Goal: Transaction & Acquisition: Purchase product/service

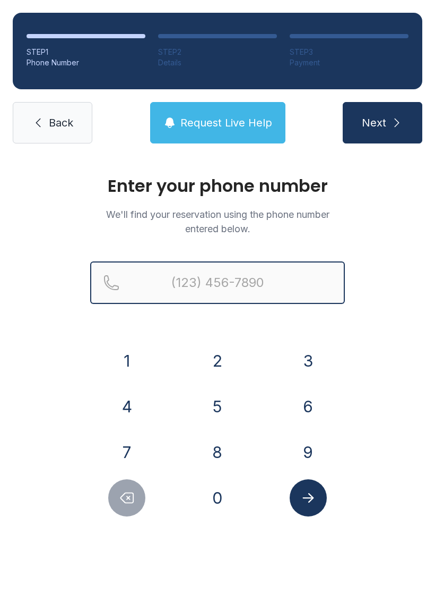
click at [168, 284] on input "Reservation phone number" at bounding box center [217, 282] width 255 height 42
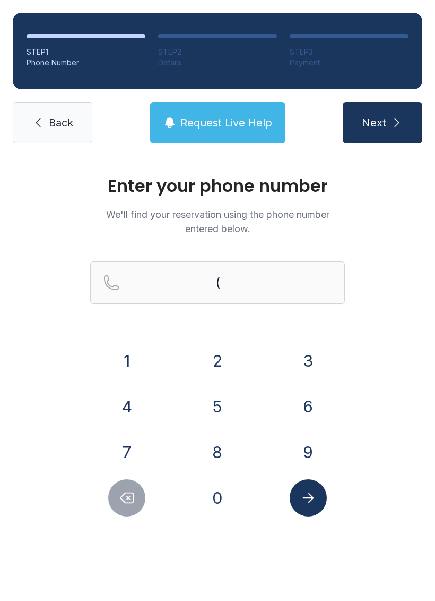
click at [307, 364] on button "3" at bounding box center [308, 360] width 37 height 37
click at [220, 367] on button "2" at bounding box center [217, 360] width 37 height 37
click at [128, 364] on button "1" at bounding box center [126, 360] width 37 height 37
click at [299, 363] on button "3" at bounding box center [308, 360] width 37 height 37
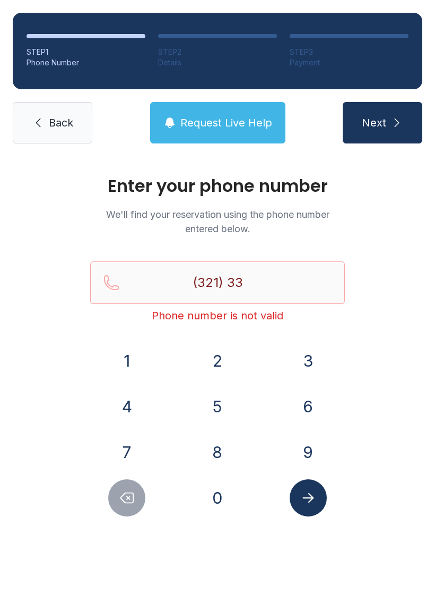
click at [130, 451] on button "7" at bounding box center [126, 451] width 37 height 37
click at [130, 396] on button "4" at bounding box center [126, 406] width 37 height 37
click at [321, 452] on button "9" at bounding box center [308, 451] width 37 height 37
click at [225, 353] on button "2" at bounding box center [217, 360] width 37 height 37
click at [306, 403] on button "6" at bounding box center [308, 406] width 37 height 37
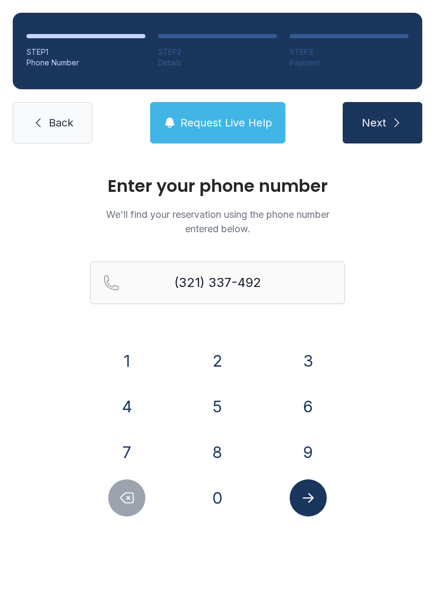
type input "[PHONE_NUMBER]"
click at [318, 494] on button "Submit lookup form" at bounding box center [308, 497] width 37 height 37
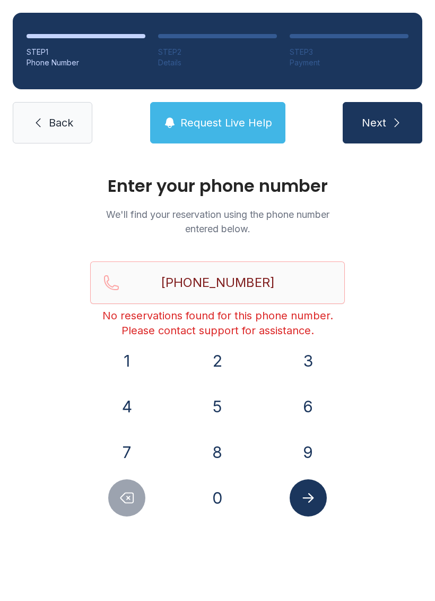
click at [53, 118] on span "Back" at bounding box center [61, 122] width 24 height 15
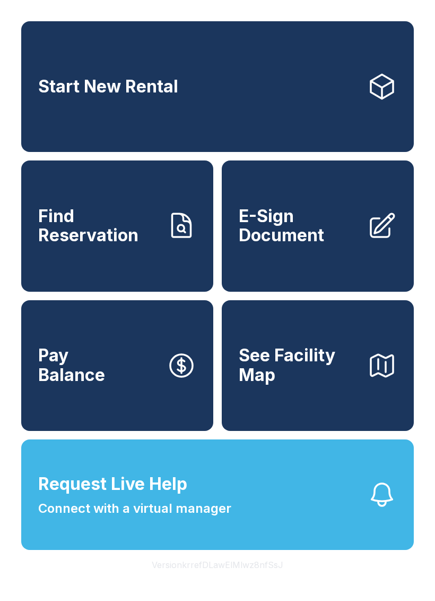
click at [200, 518] on span "Connect with a virtual manager" at bounding box center [134, 508] width 193 height 19
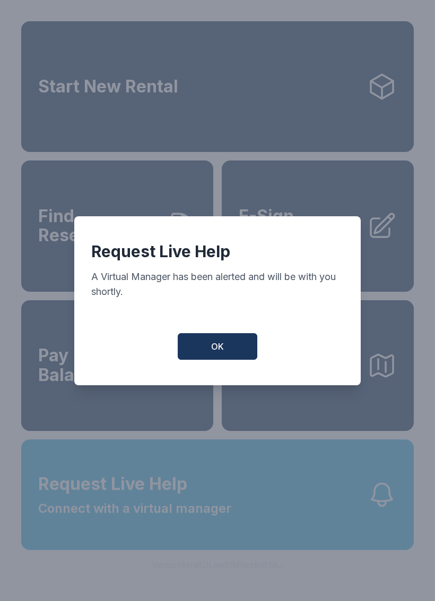
click at [232, 332] on div "Request Live Help A Virtual Manager has been alerted and will be with you short…" at bounding box center [217, 300] width 287 height 169
click at [221, 348] on span "OK" at bounding box center [217, 346] width 13 height 13
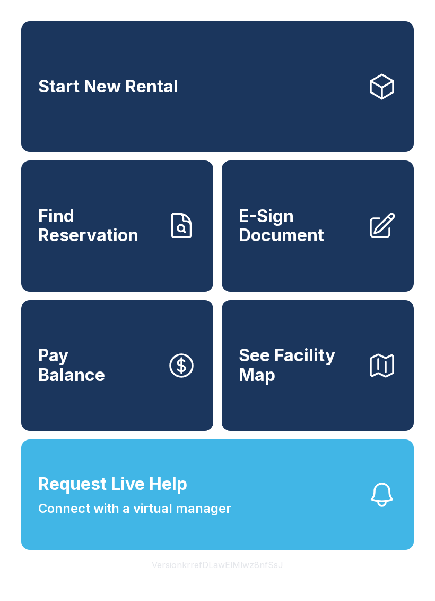
click at [296, 245] on span "E-Sign Document" at bounding box center [299, 226] width 120 height 39
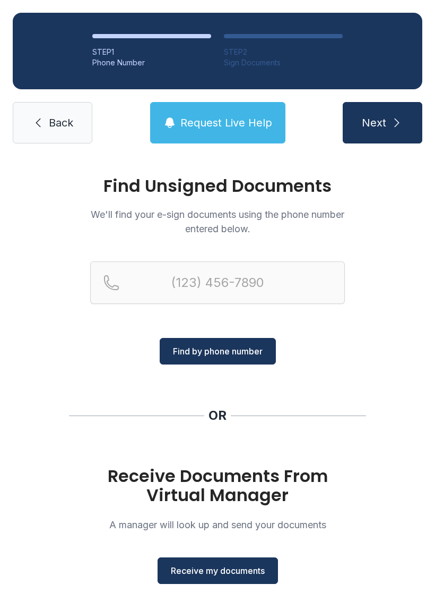
click at [226, 569] on span "Receive my documents" at bounding box center [218, 570] width 94 height 13
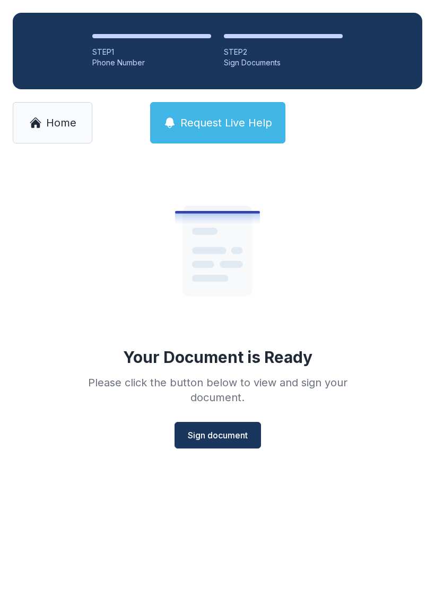
click at [218, 432] on span "Sign document" at bounding box center [218, 434] width 60 height 13
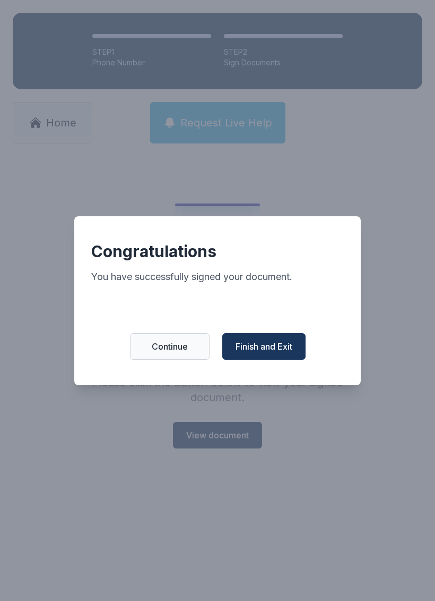
click at [283, 347] on span "Finish and Exit" at bounding box center [264, 346] width 57 height 13
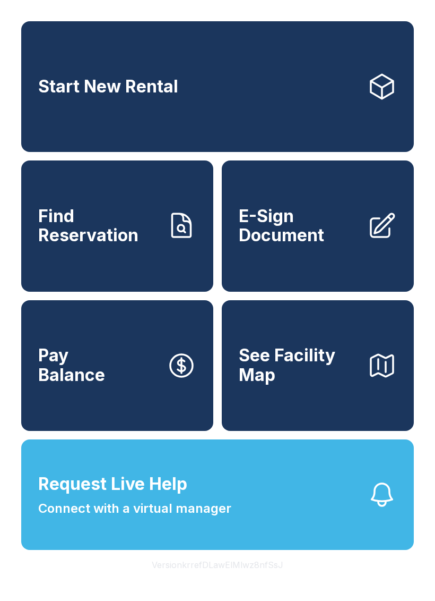
click at [352, 245] on span "E-Sign Document" at bounding box center [299, 226] width 120 height 39
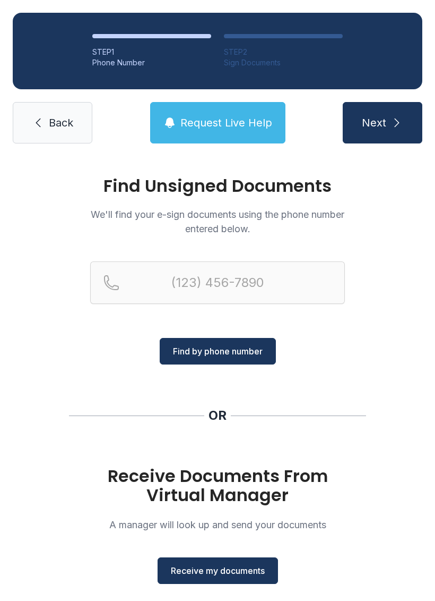
click at [233, 567] on span "Receive my documents" at bounding box center [218, 570] width 94 height 13
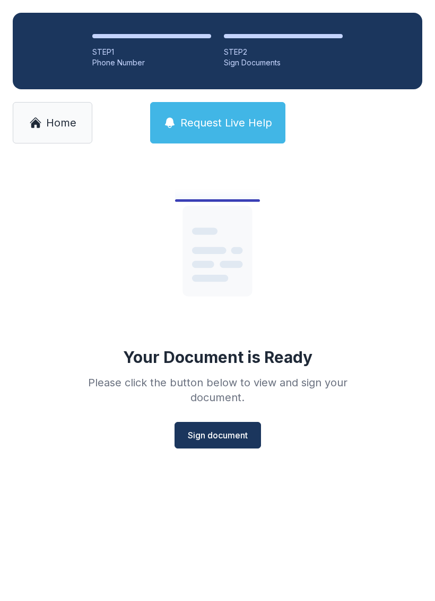
click at [237, 431] on span "Sign document" at bounding box center [218, 434] width 60 height 13
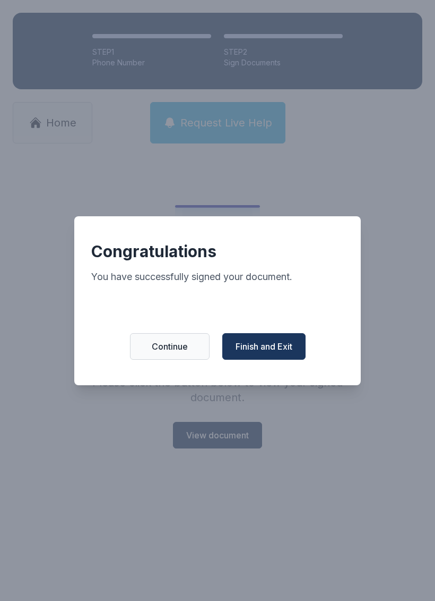
click at [279, 351] on span "Finish and Exit" at bounding box center [264, 346] width 57 height 13
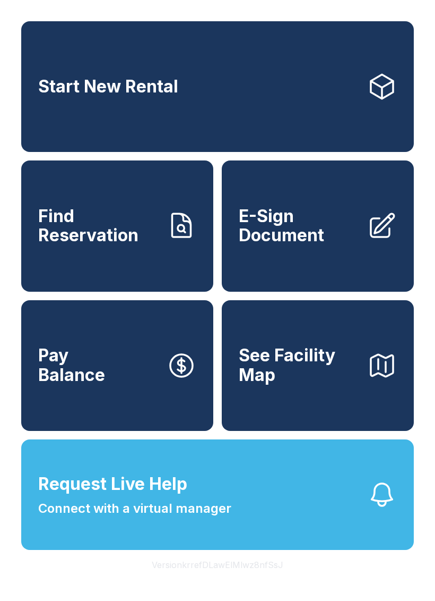
click at [137, 379] on button "Pay Balance" at bounding box center [117, 365] width 192 height 131
click at [118, 396] on button "Pay Balance" at bounding box center [117, 365] width 192 height 131
click at [99, 287] on link "Find Reservation" at bounding box center [117, 225] width 192 height 131
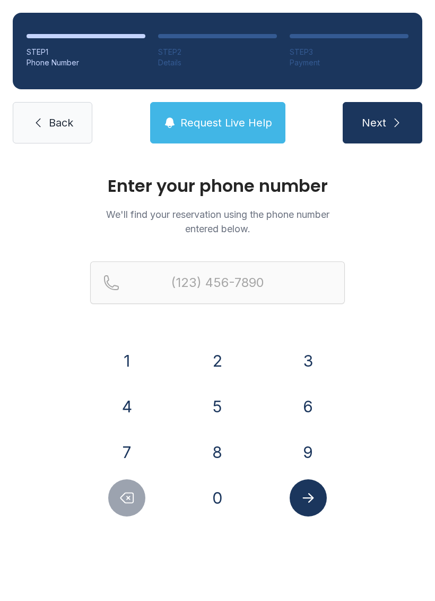
click at [306, 458] on button "9" at bounding box center [308, 451] width 37 height 37
click at [214, 399] on button "5" at bounding box center [217, 406] width 37 height 37
click at [127, 408] on button "4" at bounding box center [126, 406] width 37 height 37
click at [312, 357] on button "3" at bounding box center [308, 360] width 37 height 37
click at [307, 457] on button "9" at bounding box center [308, 451] width 37 height 37
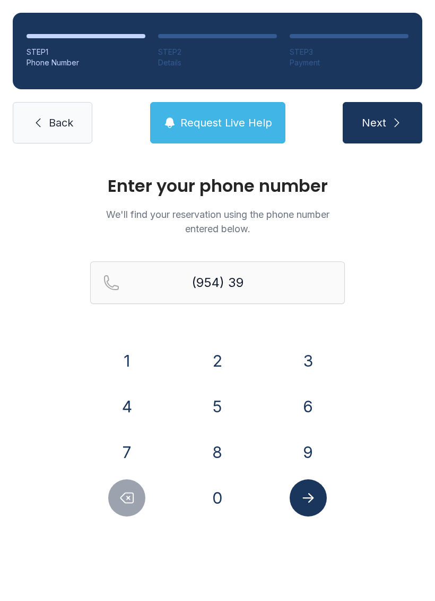
click at [131, 446] on button "7" at bounding box center [126, 451] width 37 height 37
click at [139, 355] on button "1" at bounding box center [126, 360] width 37 height 37
click at [216, 405] on button "5" at bounding box center [217, 406] width 37 height 37
click at [306, 350] on button "3" at bounding box center [308, 360] width 37 height 37
click at [128, 401] on button "4" at bounding box center [126, 406] width 37 height 37
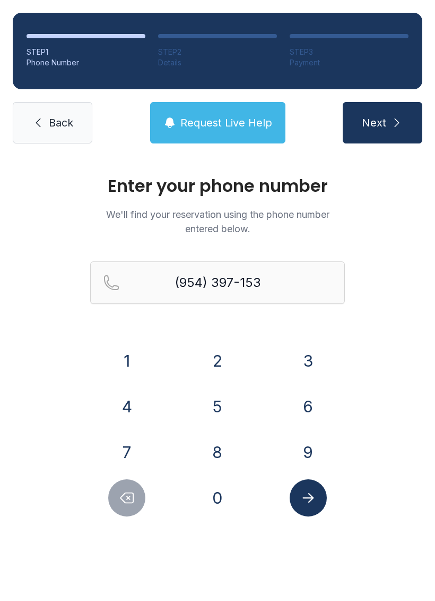
type input "[PHONE_NUMBER]"
click at [311, 501] on icon "Submit lookup form" at bounding box center [309, 498] width 16 height 16
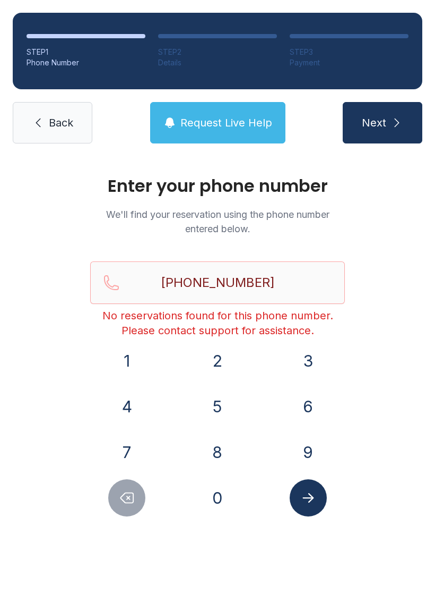
click at [59, 113] on link "Back" at bounding box center [53, 122] width 80 height 41
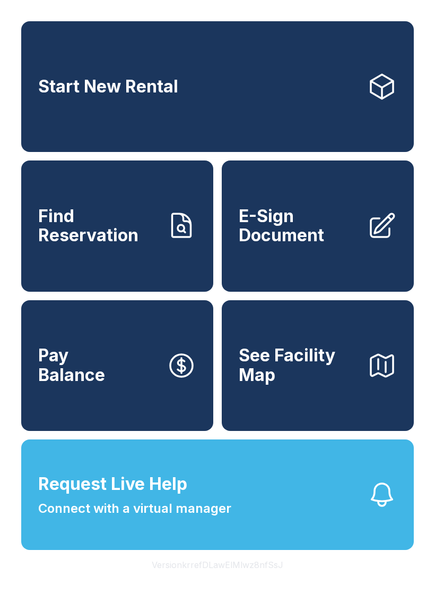
click at [292, 384] on span "See Facility Map" at bounding box center [299, 365] width 120 height 39
click at [245, 518] on button "Request Live Help Connect with a virtual manager" at bounding box center [217, 494] width 393 height 110
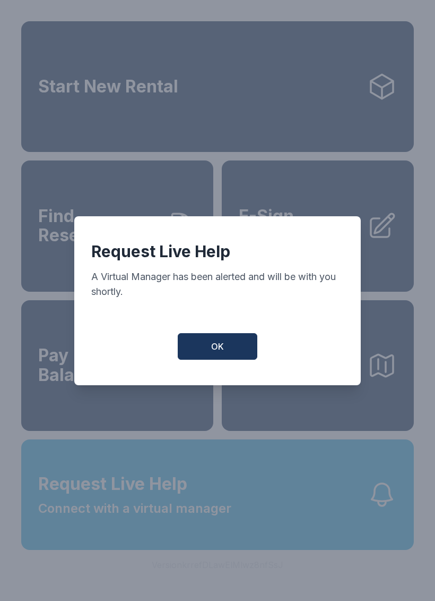
click at [203, 339] on button "OK" at bounding box center [218, 346] width 80 height 27
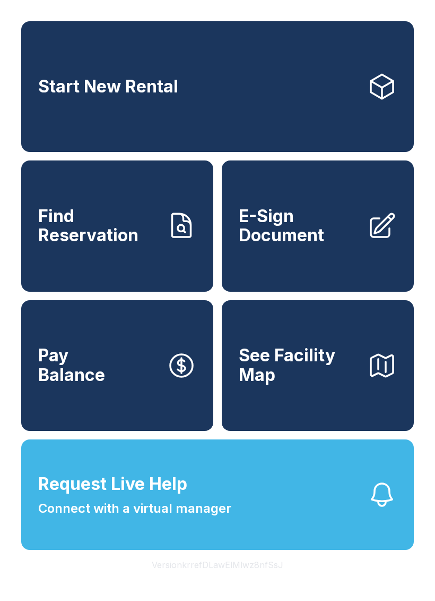
click at [207, 518] on span "Connect with a virtual manager" at bounding box center [134, 508] width 193 height 19
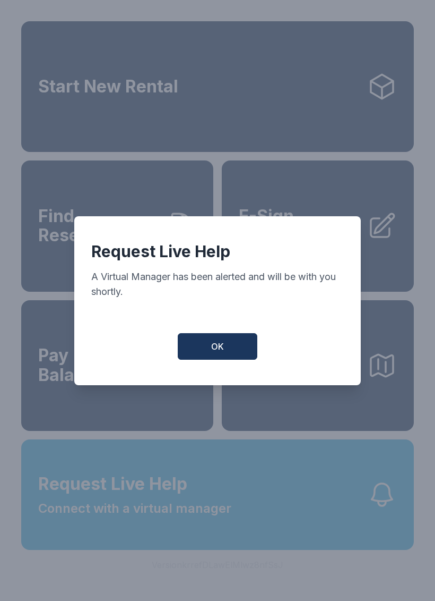
click at [195, 345] on button "OK" at bounding box center [218, 346] width 80 height 27
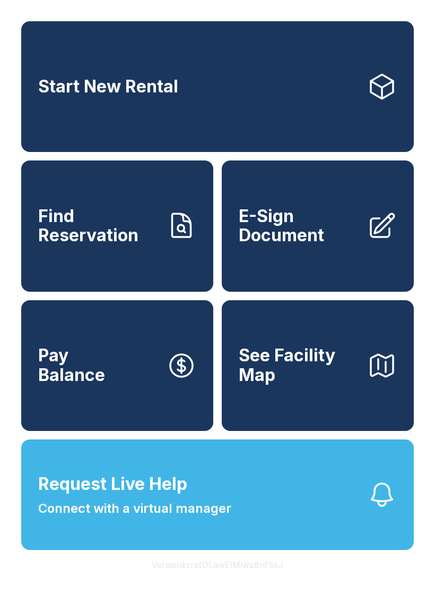
click at [318, 408] on button "See Facility Map" at bounding box center [318, 365] width 192 height 131
click at [323, 379] on span "See Facility Map" at bounding box center [299, 365] width 120 height 39
click at [136, 108] on link "Start New Rental" at bounding box center [217, 86] width 393 height 131
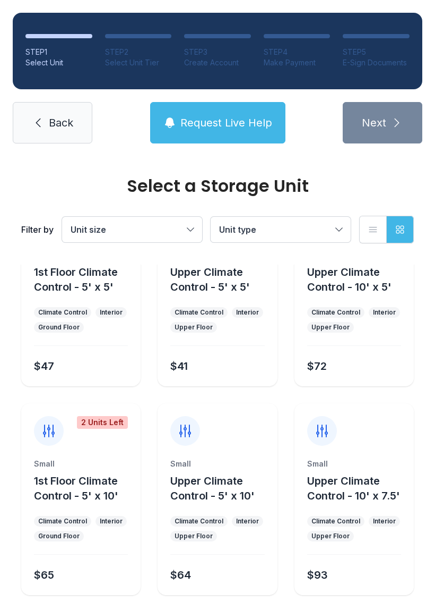
scroll to position [74, 0]
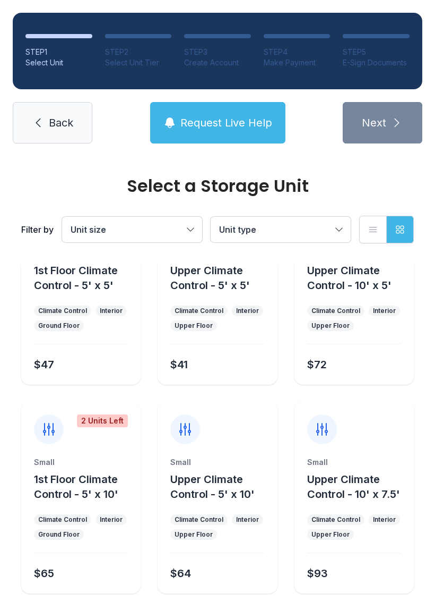
click at [165, 226] on span "Unit size" at bounding box center [127, 229] width 113 height 13
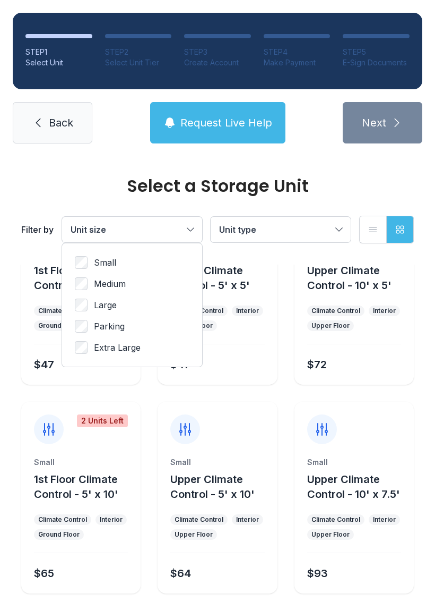
click at [114, 279] on span "Medium" at bounding box center [110, 283] width 32 height 13
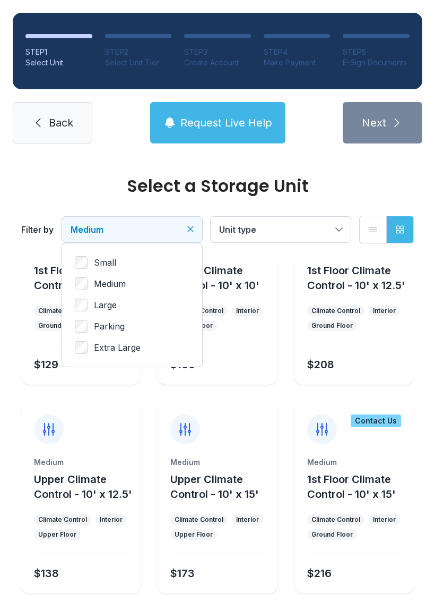
click at [83, 254] on div "Small Medium Large Parking Extra Large" at bounding box center [132, 304] width 140 height 123
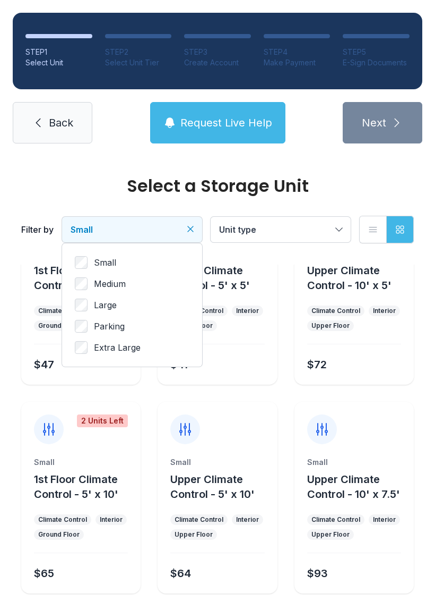
click at [186, 222] on button "Small" at bounding box center [132, 229] width 140 height 25
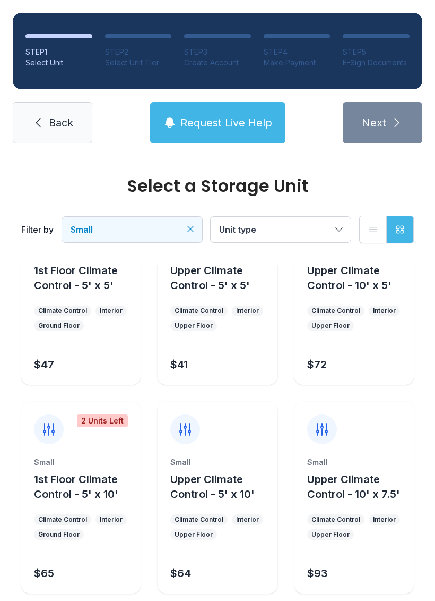
click at [337, 224] on button "Unit type" at bounding box center [281, 229] width 140 height 25
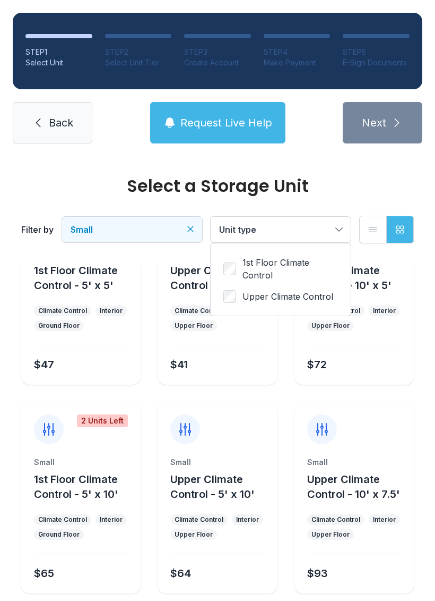
click at [184, 225] on button "Small" at bounding box center [132, 229] width 140 height 25
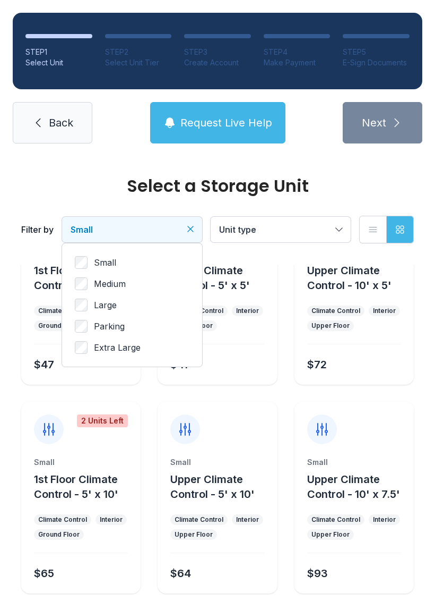
click at [184, 225] on button "Small" at bounding box center [132, 229] width 140 height 25
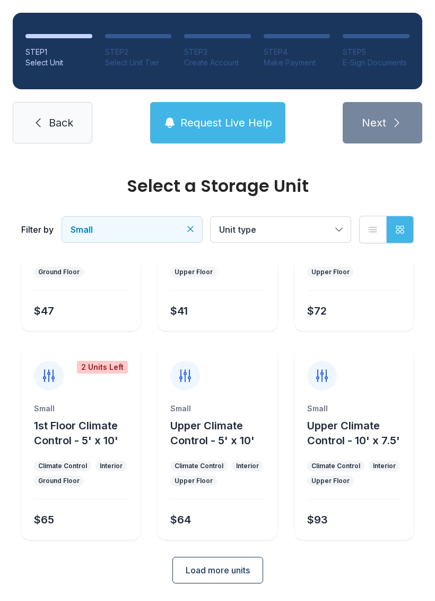
scroll to position [126, 0]
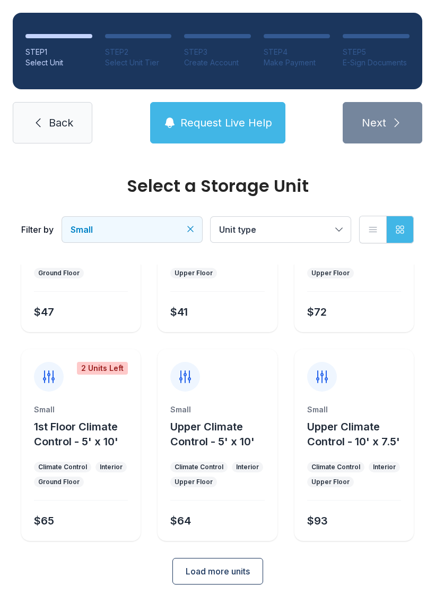
click at [206, 578] on button "Load more units" at bounding box center [218, 571] width 91 height 27
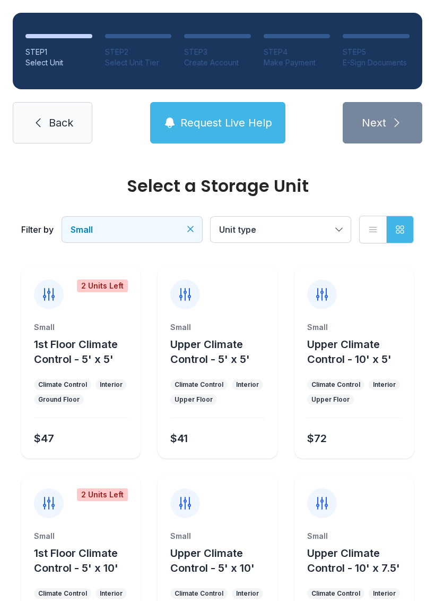
scroll to position [0, 0]
click at [225, 124] on span "Request Live Help" at bounding box center [227, 122] width 92 height 15
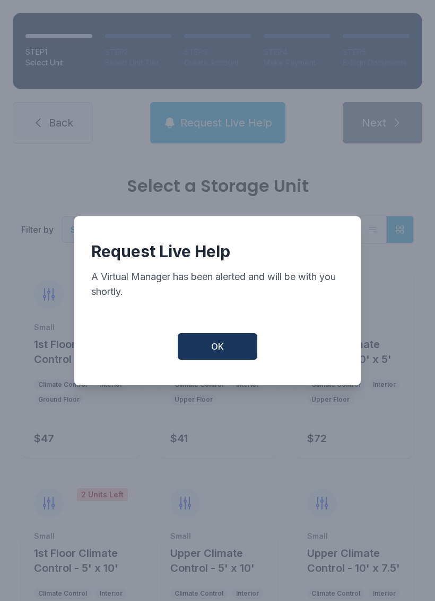
click at [221, 353] on span "OK" at bounding box center [217, 346] width 13 height 13
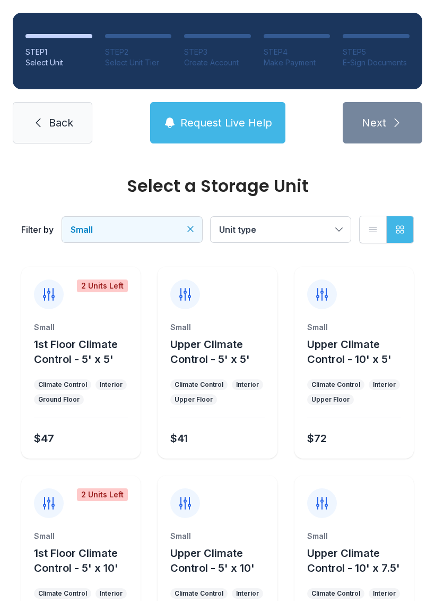
click at [239, 120] on span "Request Live Help" at bounding box center [227, 122] width 92 height 15
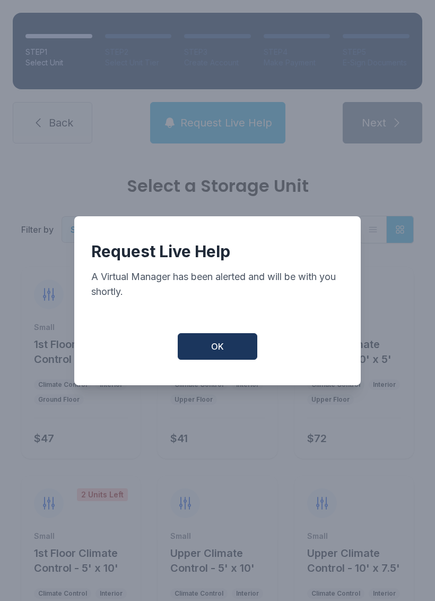
click at [233, 351] on button "OK" at bounding box center [218, 346] width 80 height 27
